Goal: Task Accomplishment & Management: Use online tool/utility

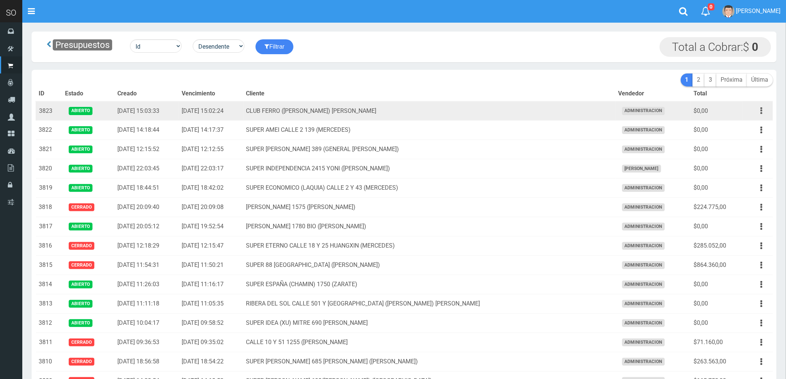
click at [763, 112] on button "button" at bounding box center [761, 110] width 17 height 13
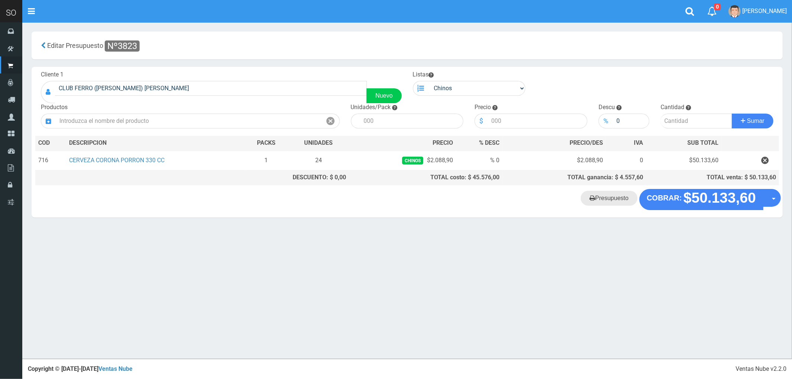
click at [606, 199] on link "Presupuesto" at bounding box center [609, 198] width 57 height 15
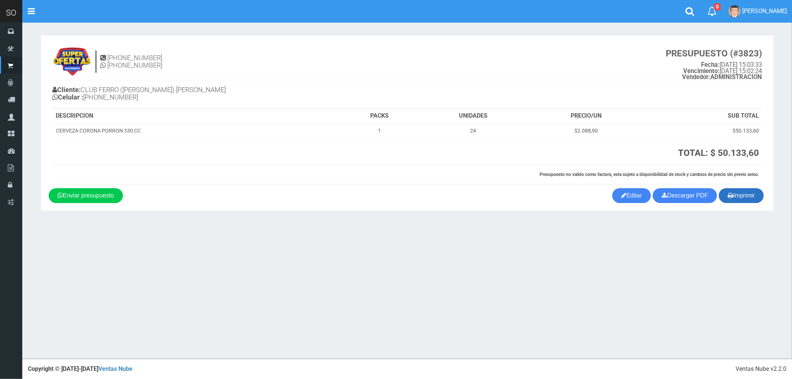
click at [748, 197] on button "Imprimir" at bounding box center [741, 195] width 45 height 15
